Goal: Information Seeking & Learning: Learn about a topic

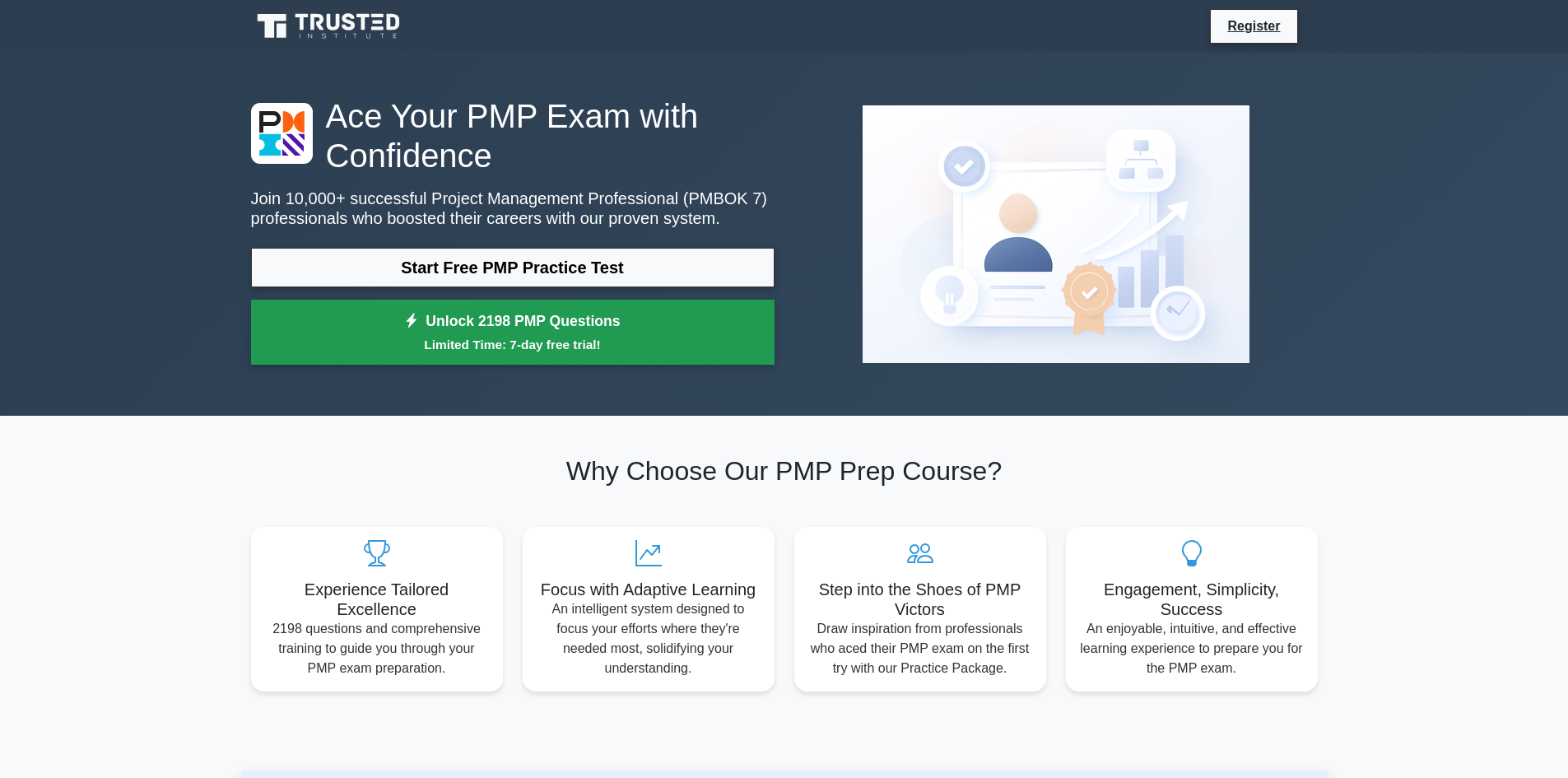
click at [419, 322] on icon at bounding box center [411, 321] width 15 height 17
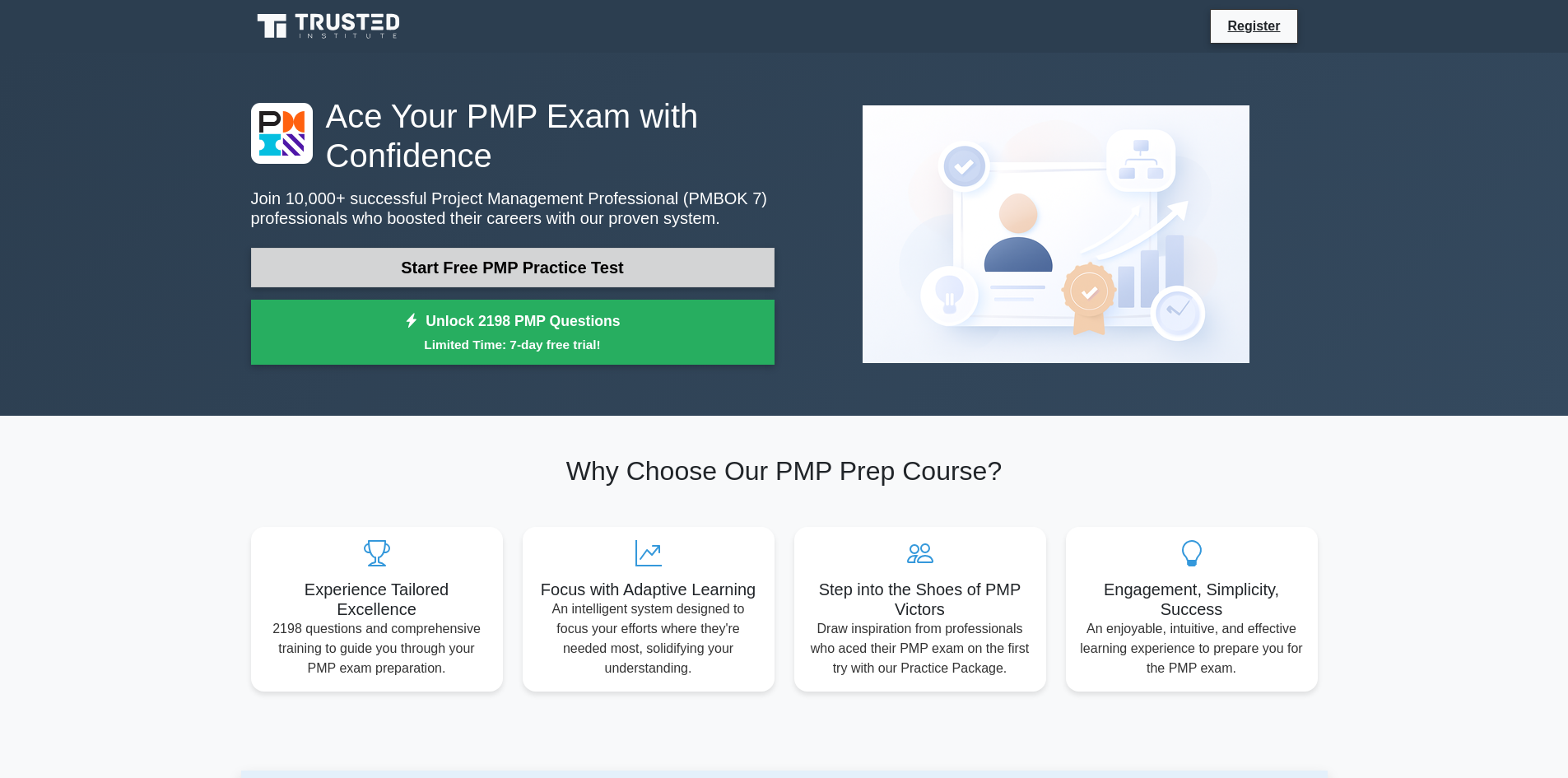
click at [486, 266] on link "Start Free PMP Practice Test" at bounding box center [512, 267] width 523 height 40
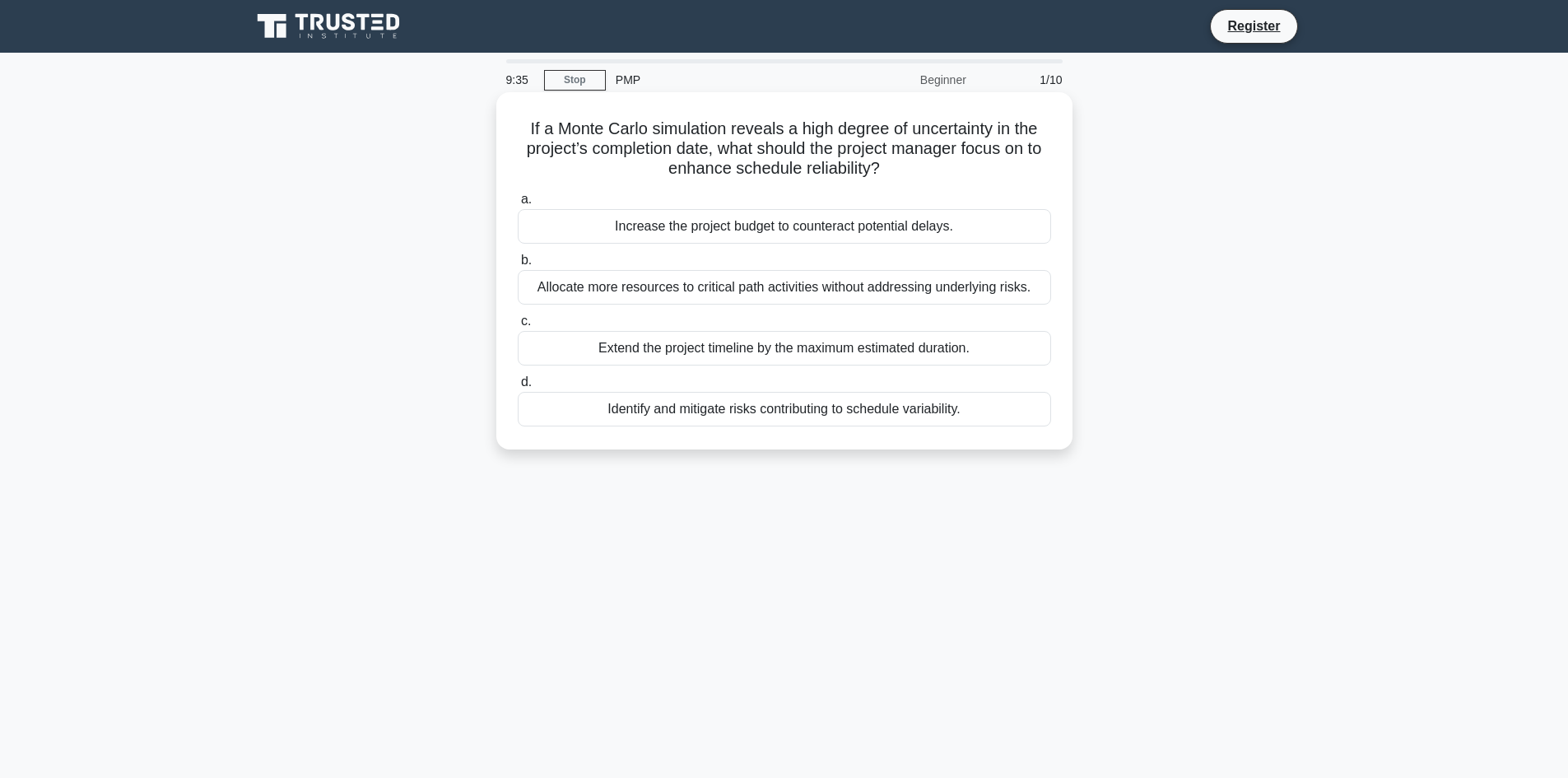
click at [784, 404] on div "Identify and mitigate risks contributing to schedule variability." at bounding box center [784, 409] width 533 height 35
click at [563, 408] on div "Identify and mitigate risks contributing to schedule variability." at bounding box center [784, 409] width 533 height 35
click at [517, 388] on input "d. Identify and mitigate risks contributing to schedule variability." at bounding box center [517, 382] width 0 height 11
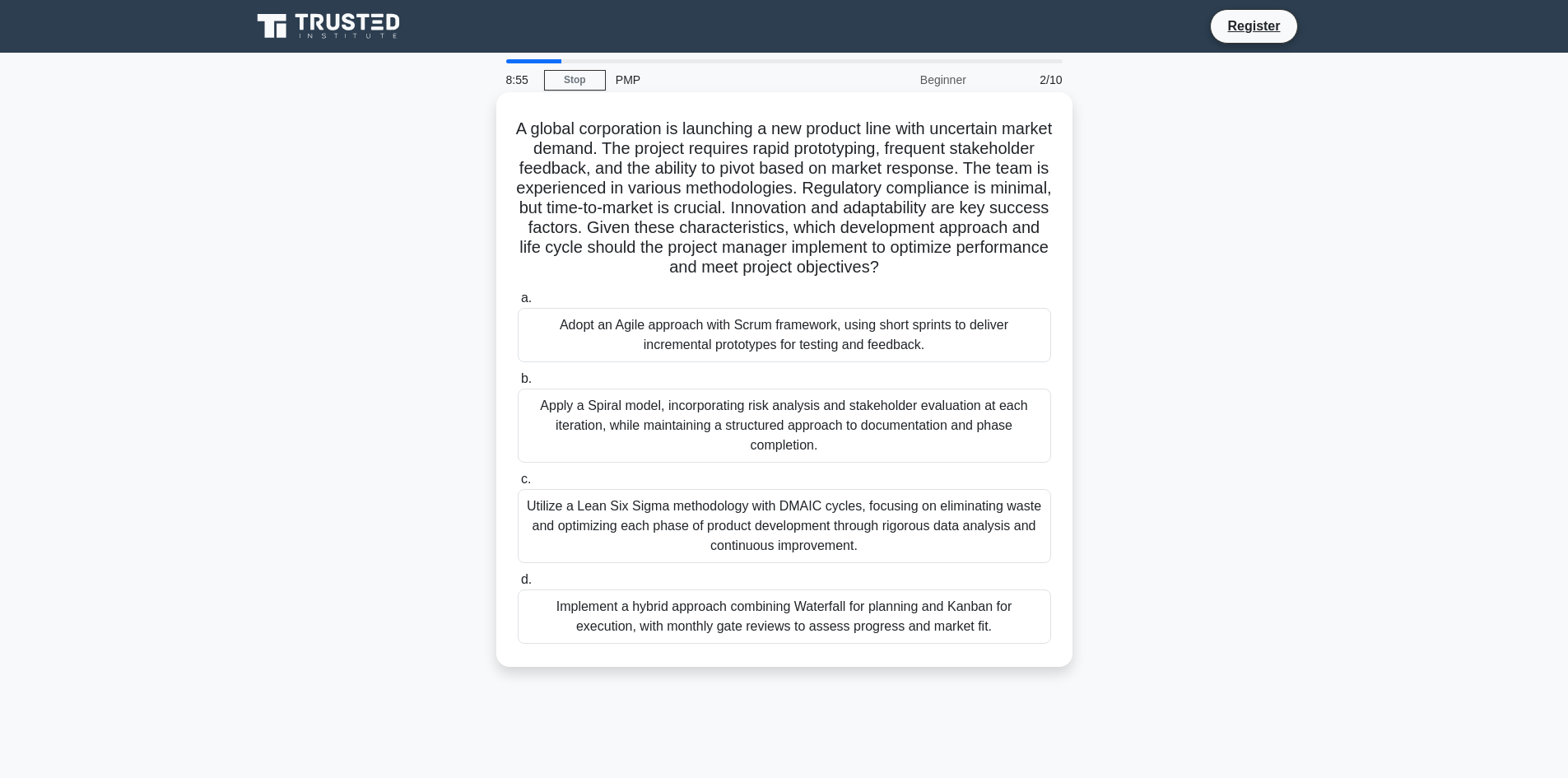
click at [818, 544] on div "Utilize a Lean Six Sigma methodology with DMAIC cycles, focusing on eliminating…" at bounding box center [784, 526] width 533 height 74
click at [517, 485] on input "c. Utilize a Lean Six Sigma methodology with DMAIC cycles, focusing on eliminat…" at bounding box center [517, 480] width 0 height 11
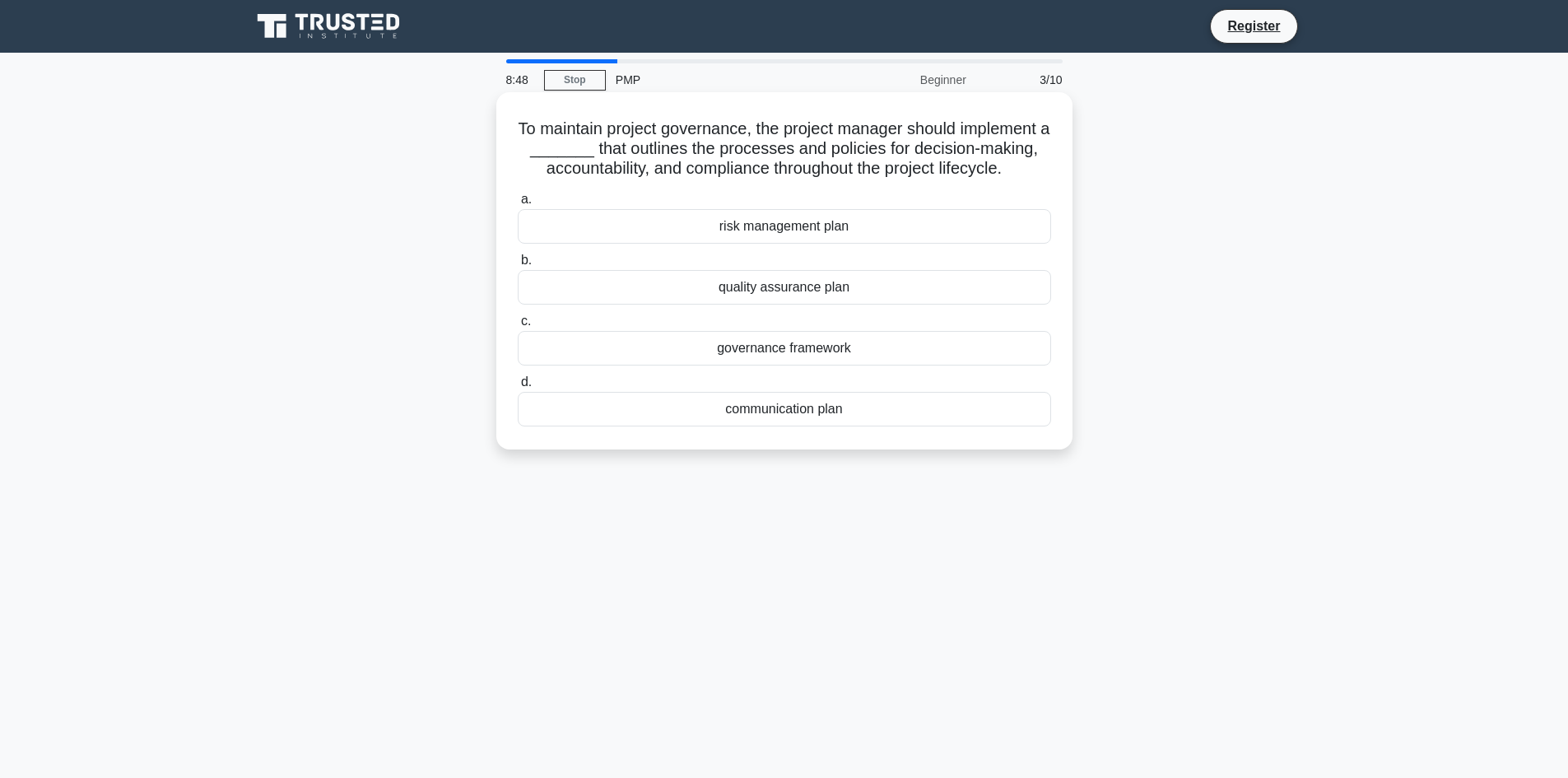
click at [729, 242] on div "risk management plan" at bounding box center [784, 226] width 533 height 35
click at [517, 205] on input "a. risk management plan" at bounding box center [517, 199] width 0 height 11
click at [797, 303] on div "Agile Management" at bounding box center [784, 287] width 533 height 35
click at [517, 266] on input "b. Agile Management" at bounding box center [517, 260] width 0 height 11
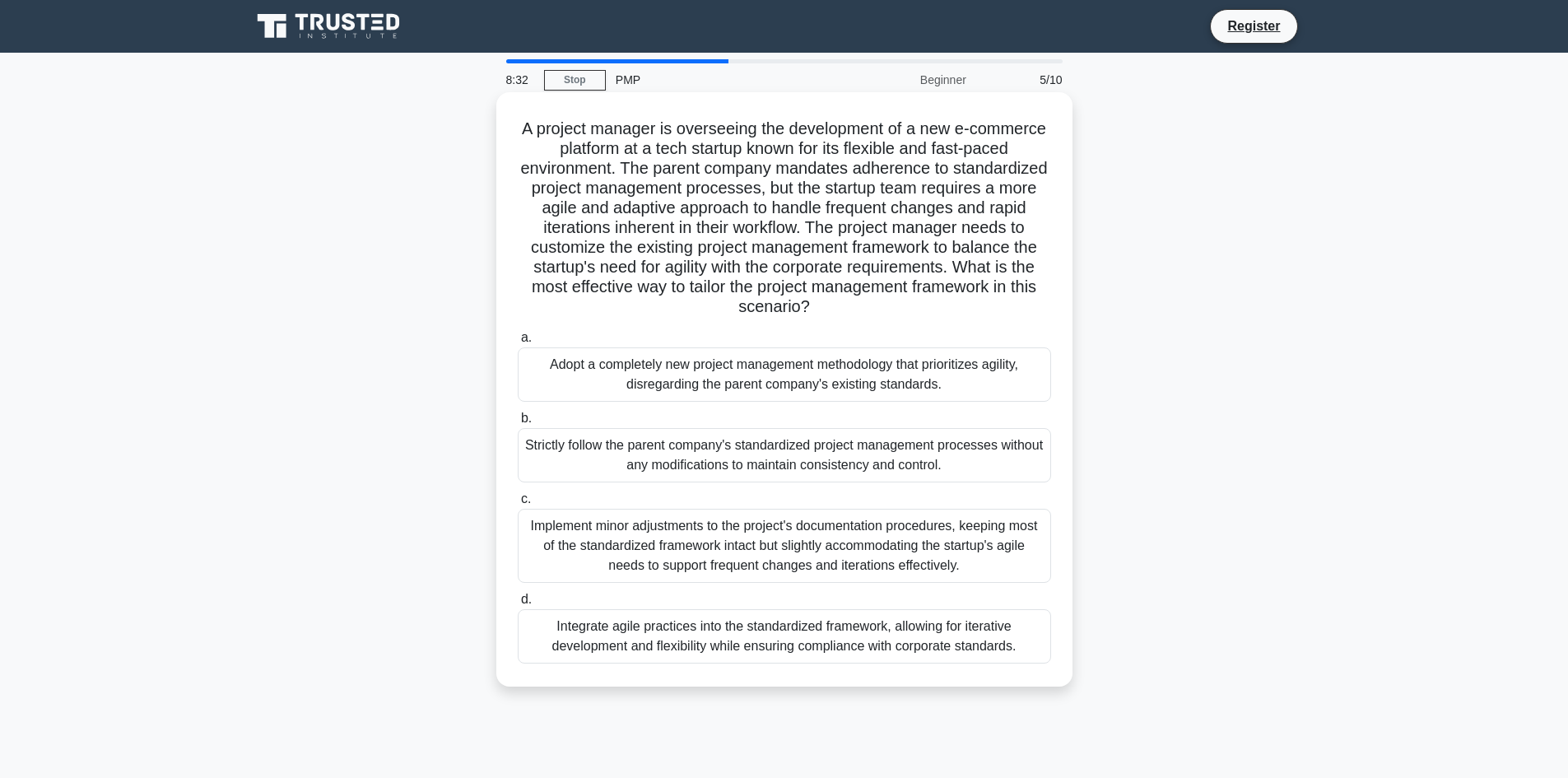
click at [854, 436] on div "Strictly follow the parent company's standardized project management processes …" at bounding box center [784, 455] width 533 height 54
click at [547, 462] on div "Strictly follow the parent company's standardized project management processes …" at bounding box center [784, 455] width 533 height 54
click at [517, 424] on input "b. Strictly follow the parent company's standardized project management process…" at bounding box center [517, 418] width 0 height 11
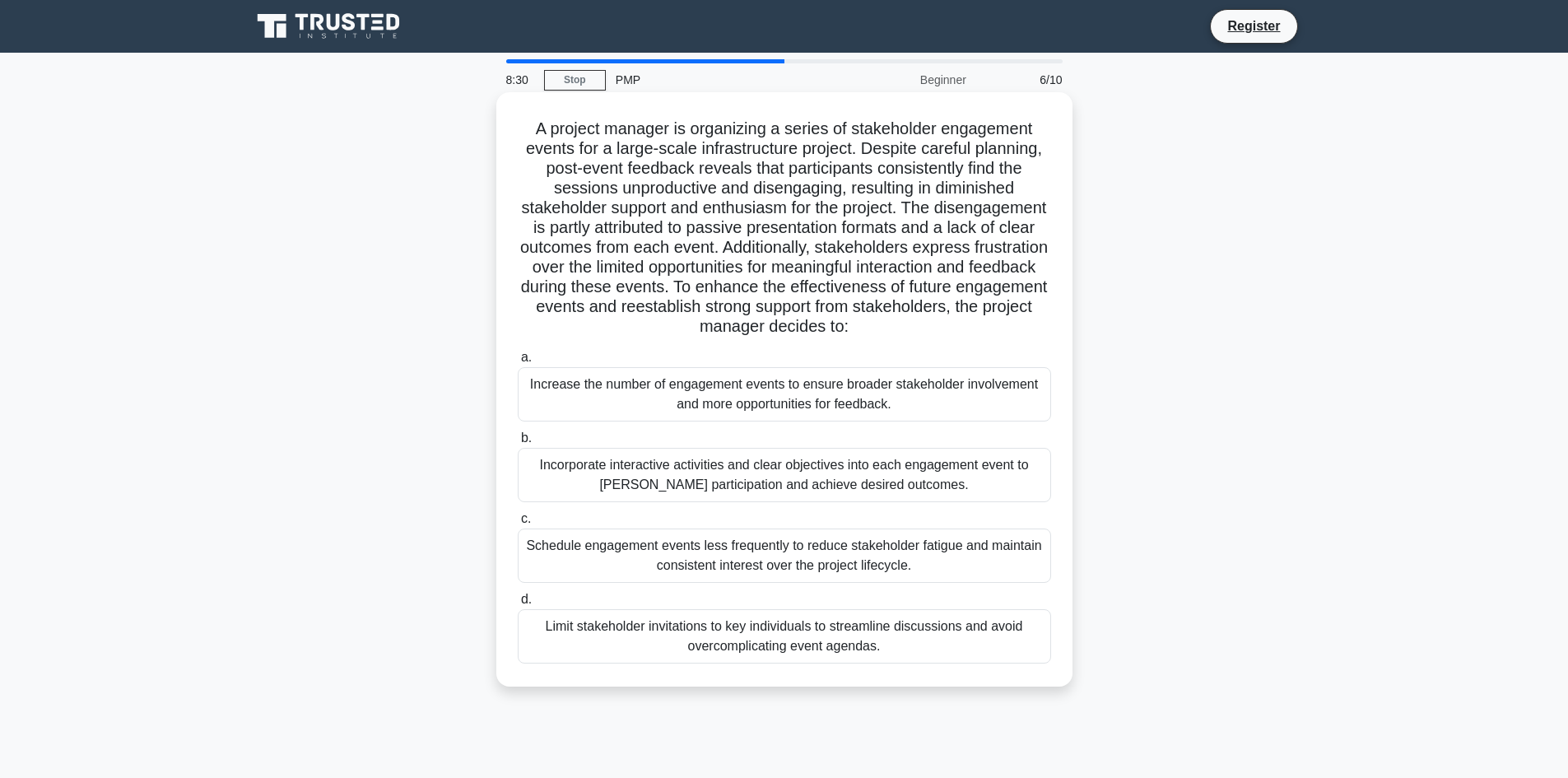
click at [601, 477] on div "Incorporate interactive activities and clear objectives into each engagement ev…" at bounding box center [784, 475] width 533 height 54
click at [517, 444] on input "b. Incorporate interactive activities and clear objectives into each engagement…" at bounding box center [517, 438] width 0 height 11
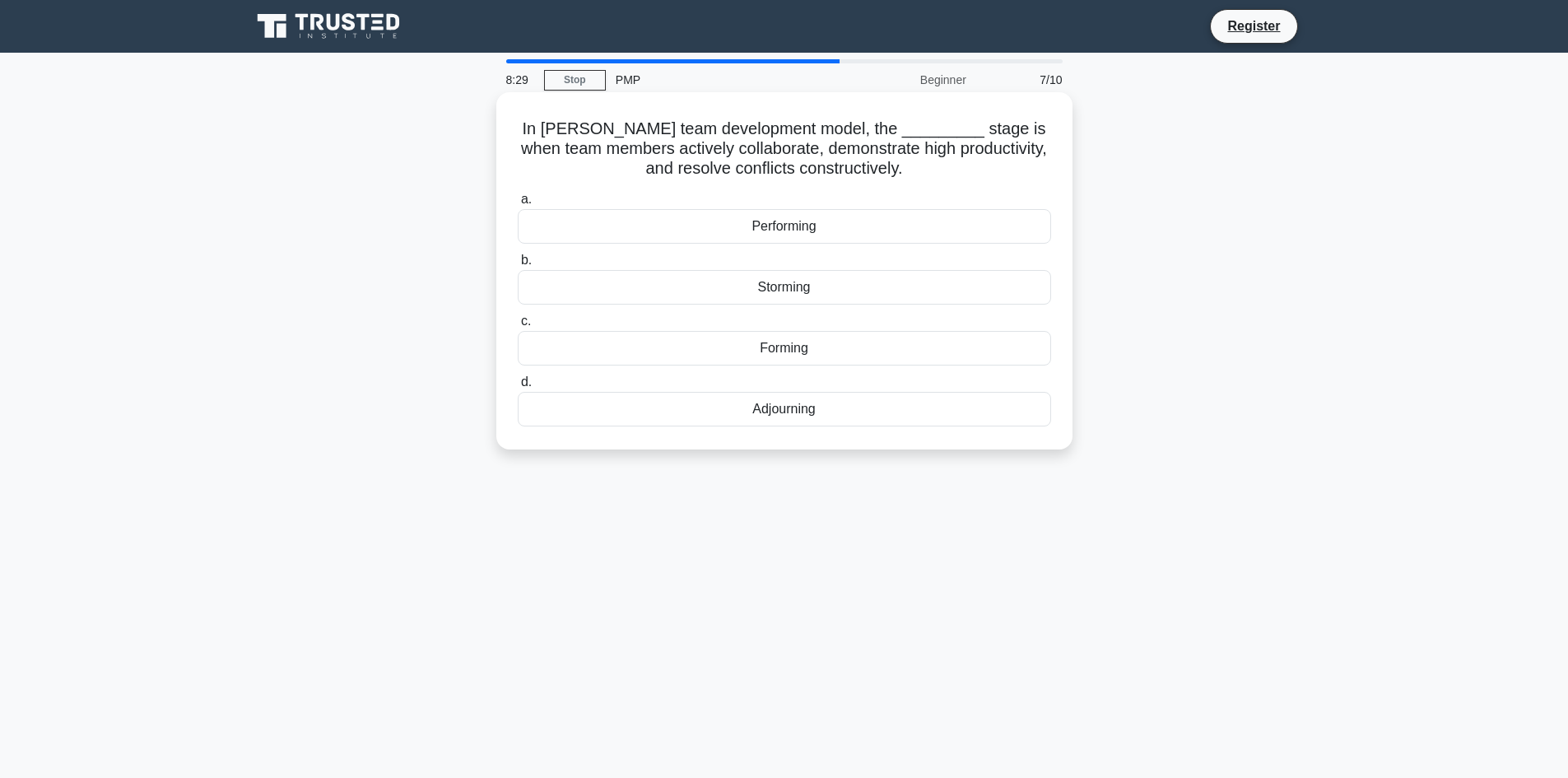
click at [628, 408] on div "Adjourning" at bounding box center [784, 409] width 533 height 35
click at [517, 388] on input "d. Adjourning" at bounding box center [517, 382] width 0 height 11
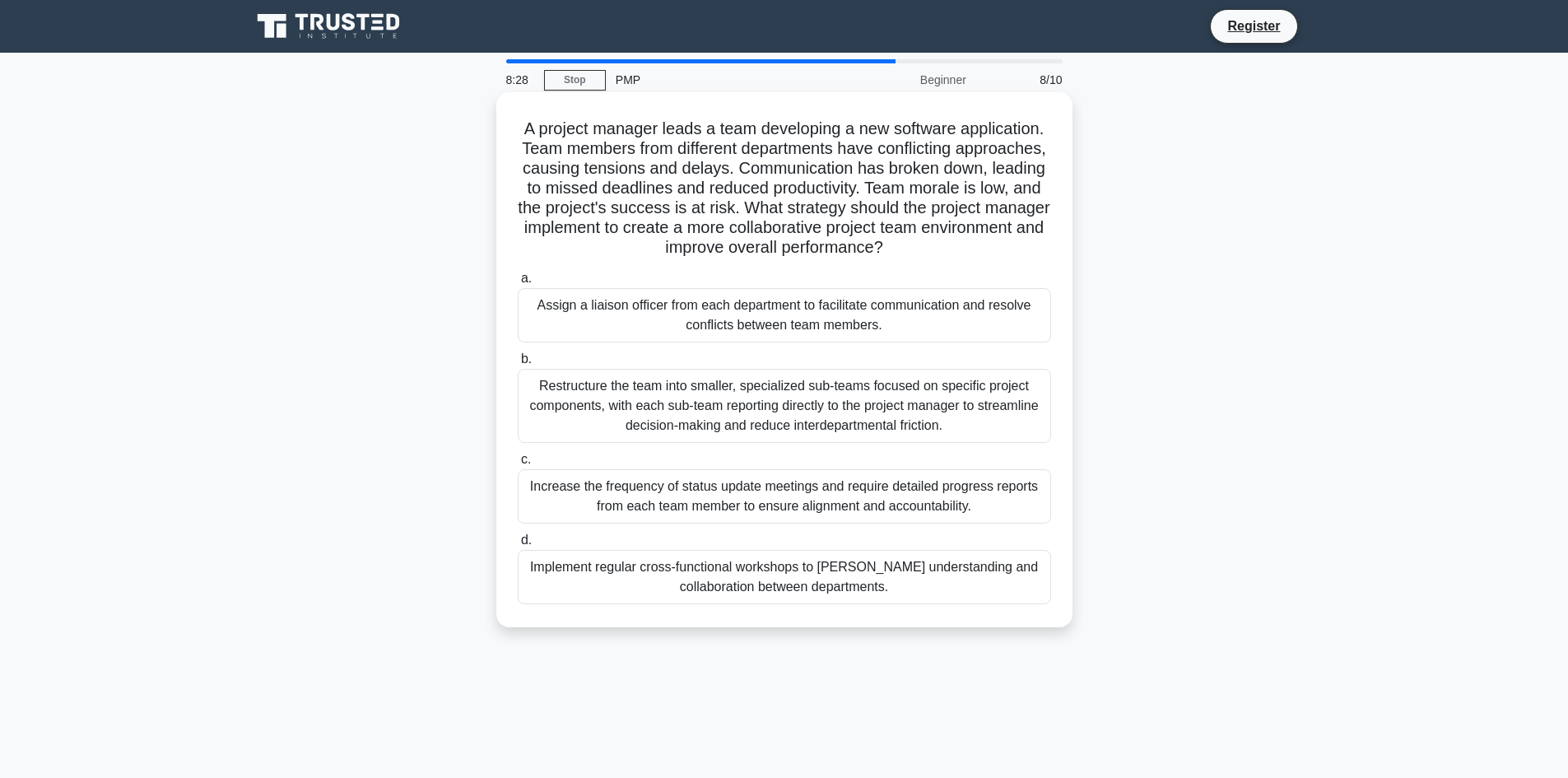
click at [630, 408] on div "Restructure the team into smaller, specialized sub-teams focused on specific pr…" at bounding box center [784, 406] width 533 height 74
click at [517, 365] on input "b. Restructure the team into smaller, specialized sub-teams focused on specific…" at bounding box center [517, 359] width 0 height 11
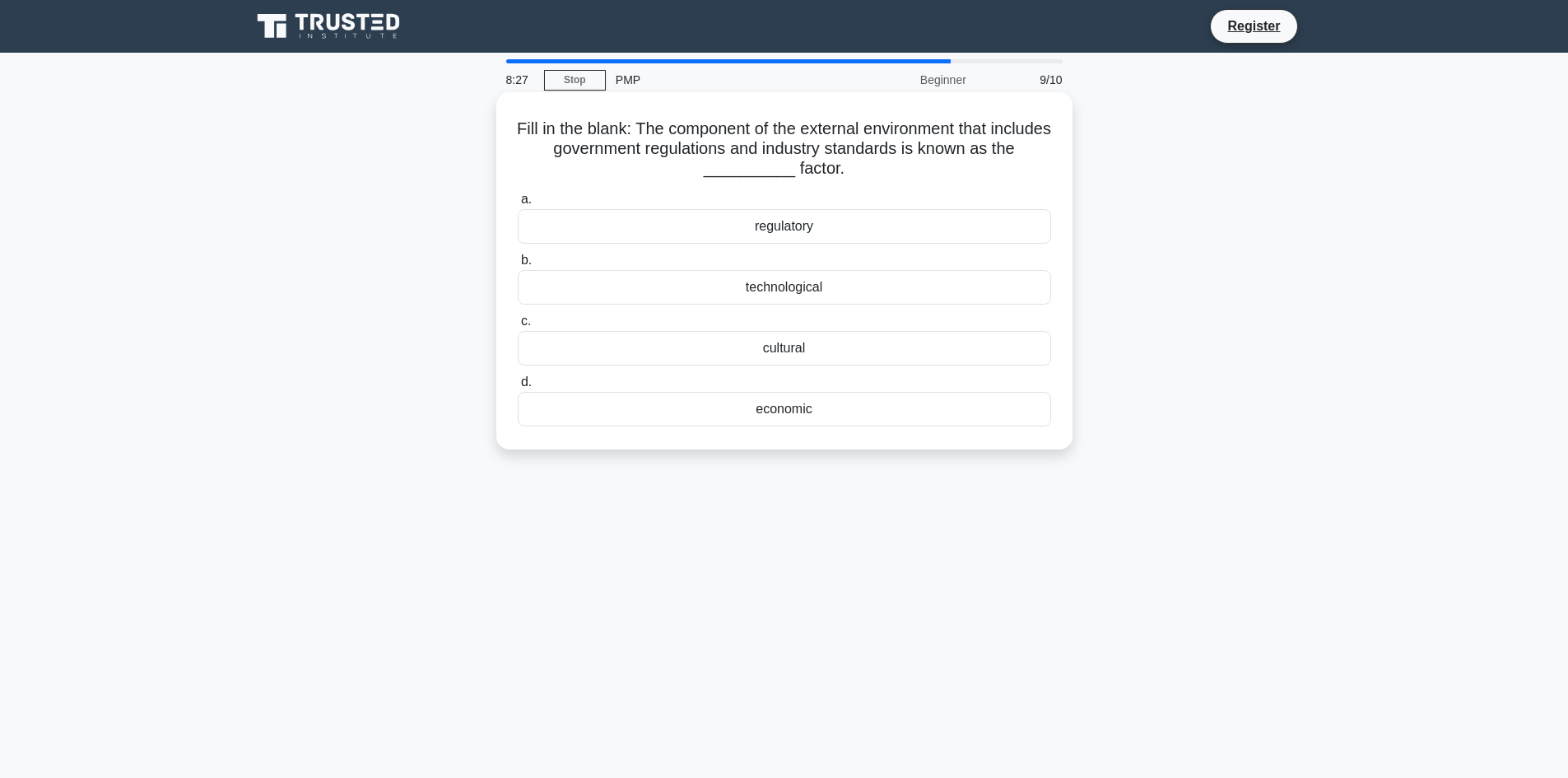
click at [633, 408] on div "economic" at bounding box center [784, 409] width 533 height 35
click at [517, 388] on input "d. economic" at bounding box center [517, 382] width 0 height 11
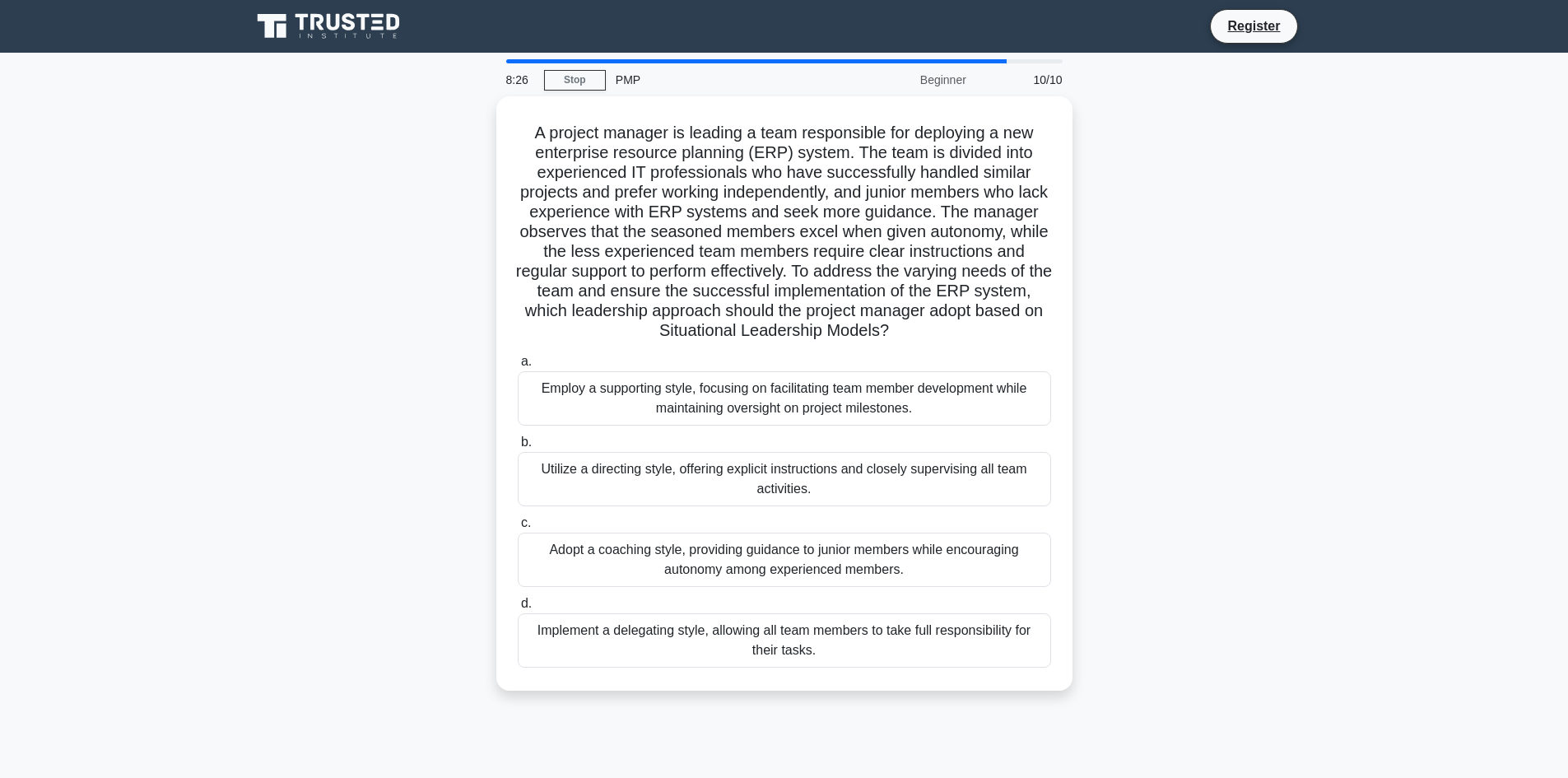
click at [633, 408] on div "Employ a supporting style, focusing on facilitating team member development whi…" at bounding box center [784, 398] width 533 height 54
click at [517, 367] on input "a. Employ a supporting style, focusing on facilitating team member development …" at bounding box center [517, 361] width 0 height 11
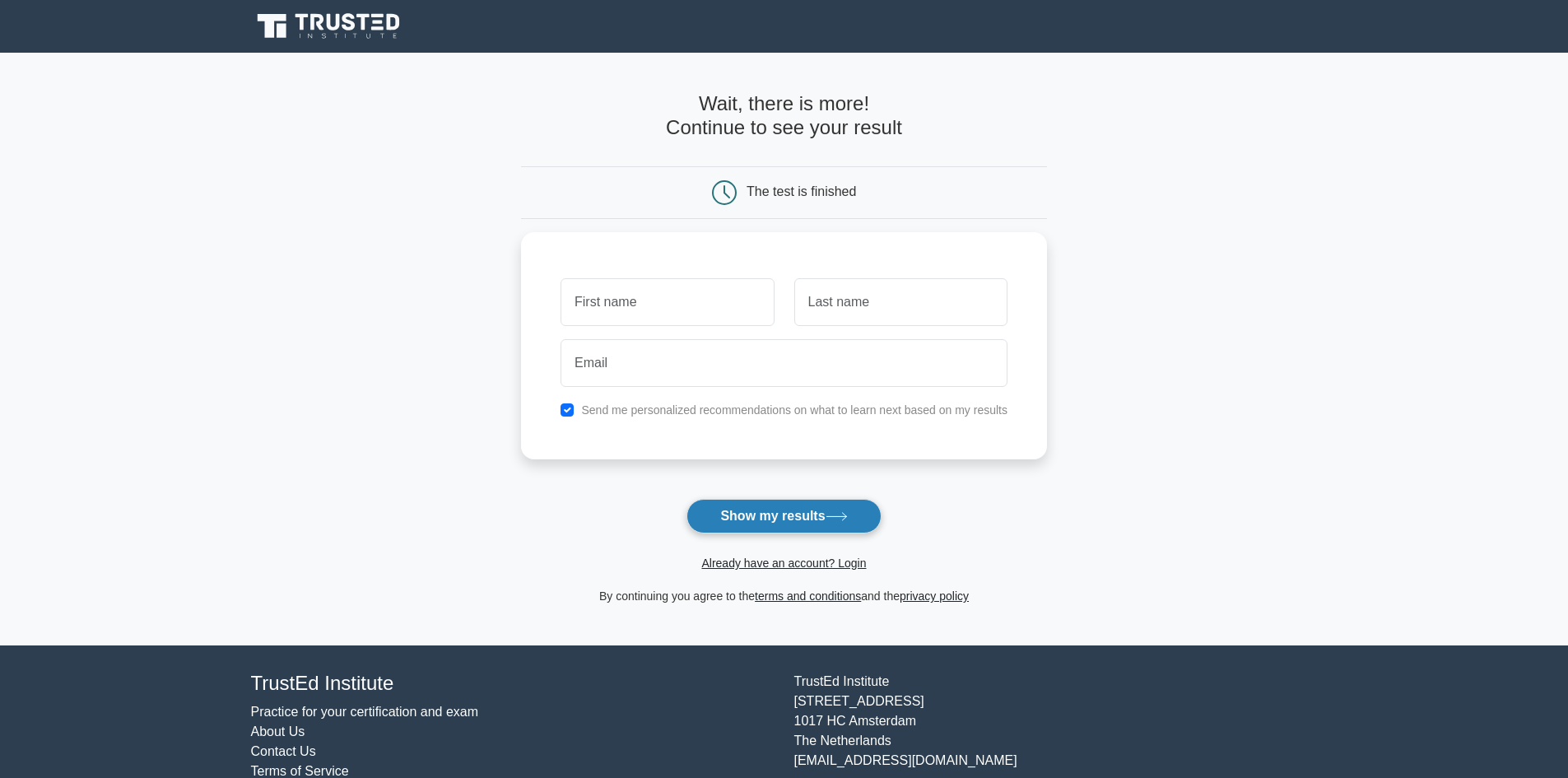
click at [757, 501] on button "Show my results" at bounding box center [783, 516] width 194 height 35
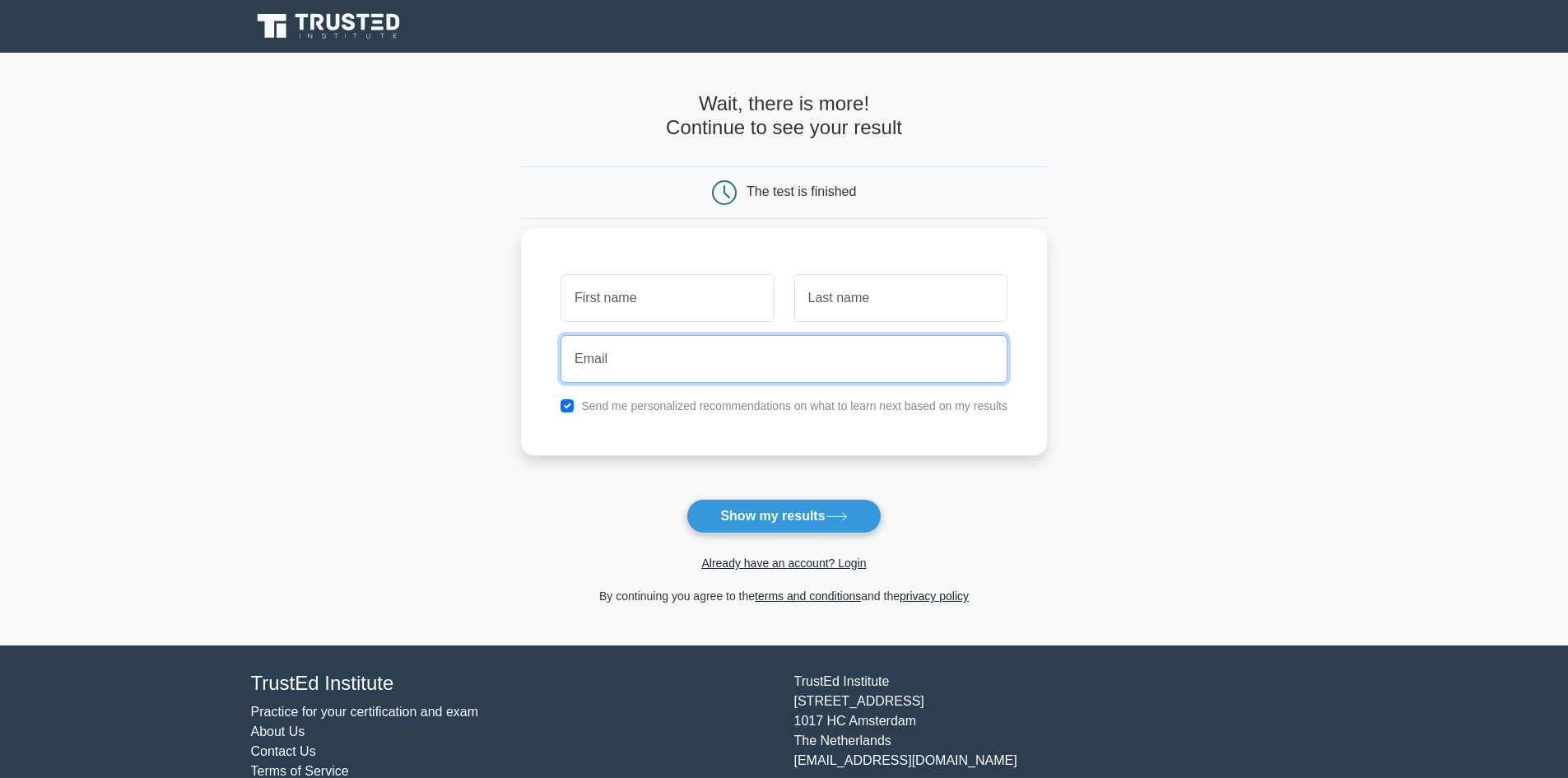
click at [827, 352] on input "email" at bounding box center [784, 359] width 447 height 48
click at [693, 305] on input "text" at bounding box center [667, 298] width 213 height 48
